Goal: Task Accomplishment & Management: Manage account settings

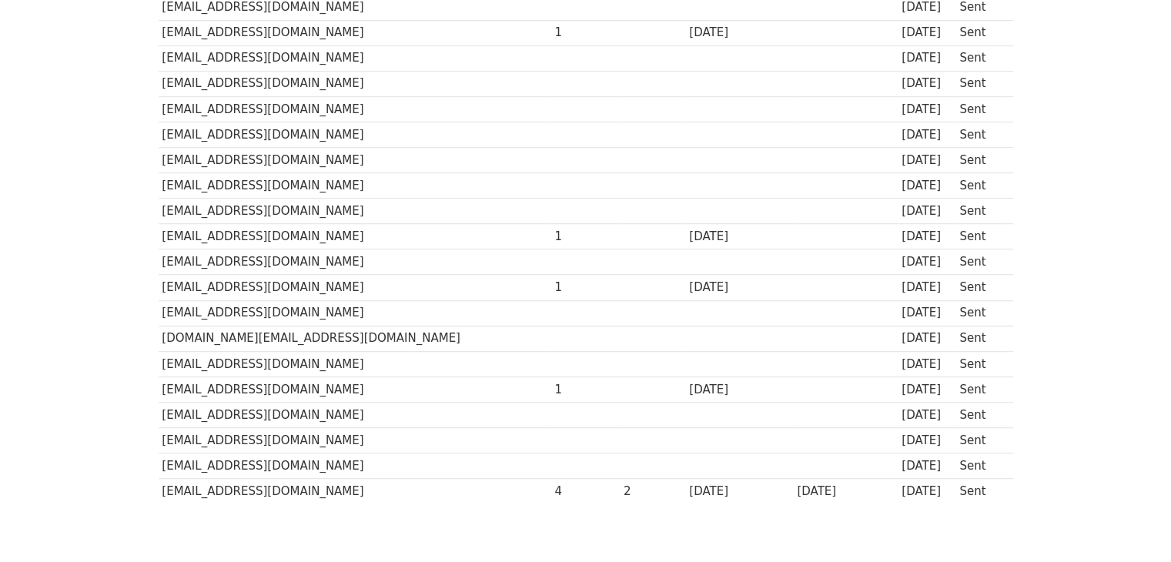
scroll to position [1019, 0]
